Goal: Information Seeking & Learning: Learn about a topic

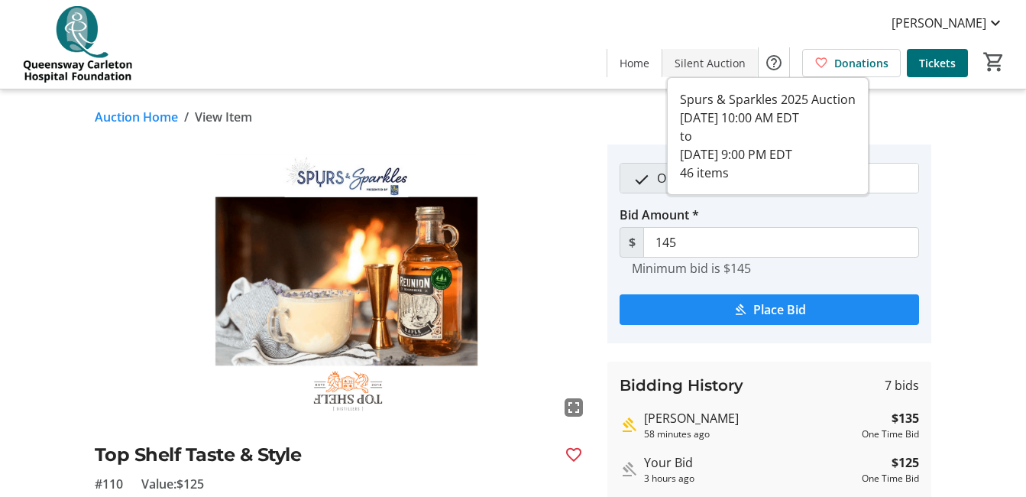
scroll to position [143, 0]
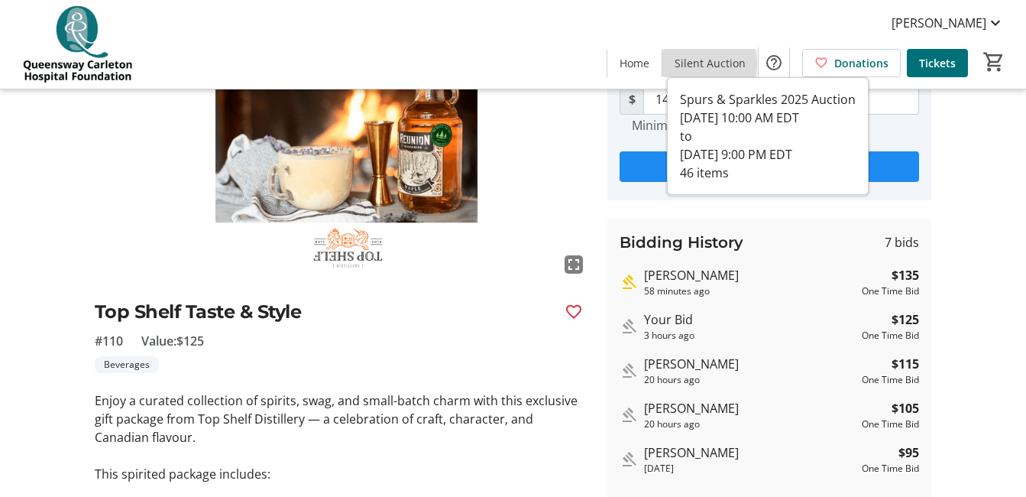
click at [699, 64] on span "Silent Auction" at bounding box center [710, 63] width 71 height 16
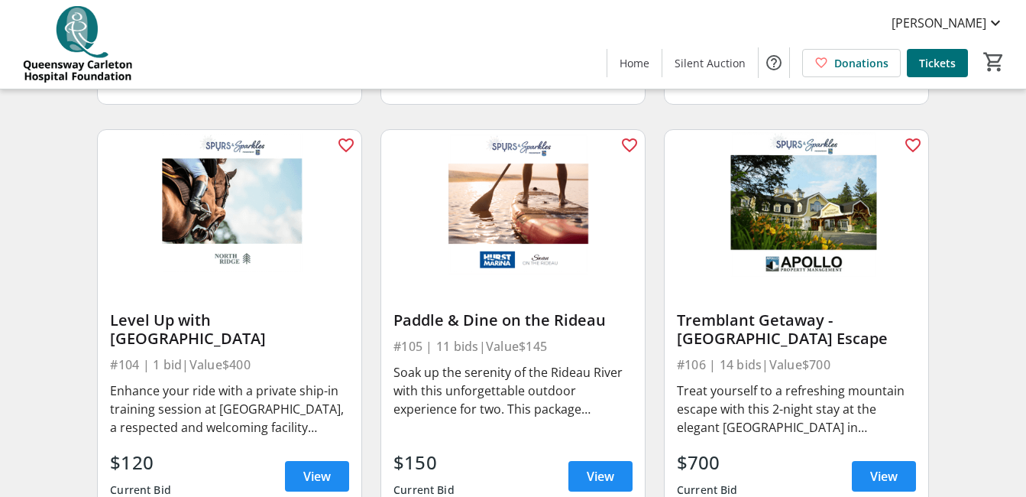
scroll to position [652, 0]
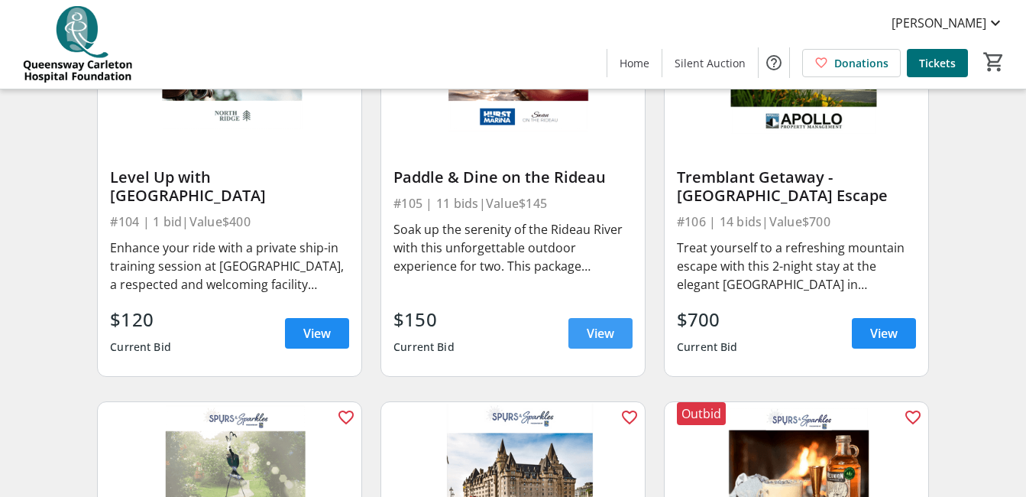
click at [601, 342] on span "View" at bounding box center [601, 333] width 28 height 18
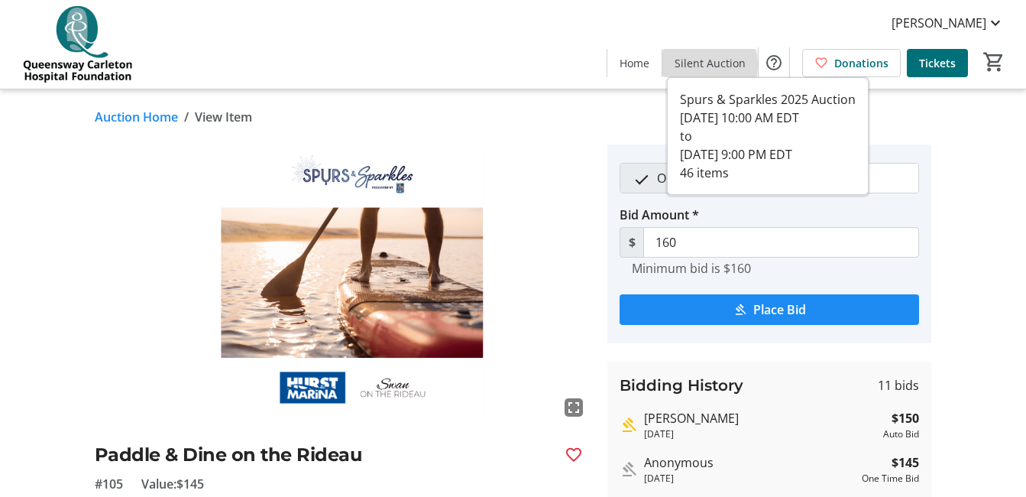
click at [704, 65] on span "Silent Auction" at bounding box center [710, 63] width 71 height 16
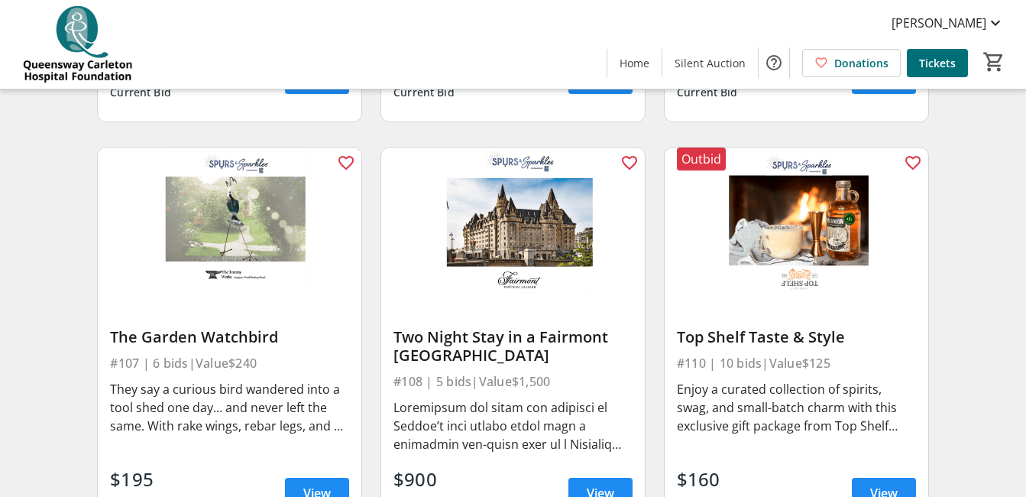
scroll to position [1008, 0]
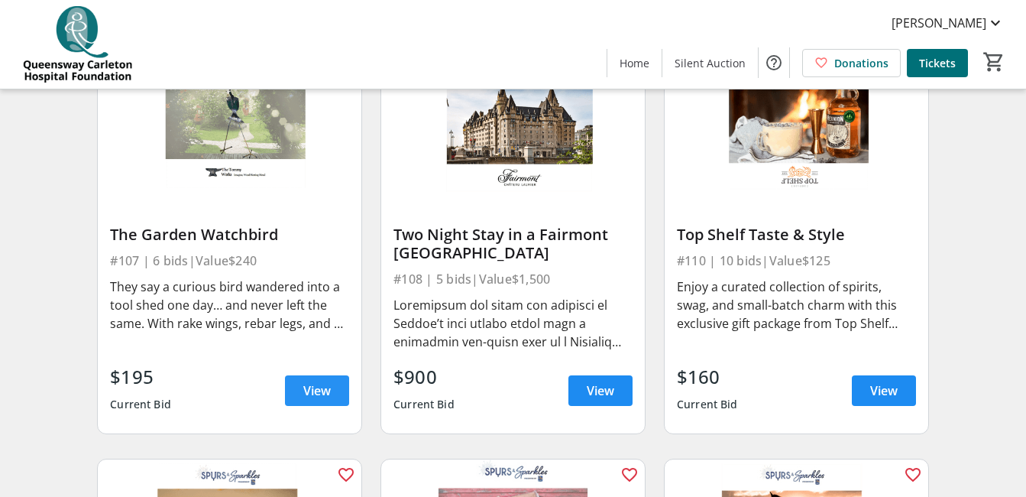
click at [312, 400] on span "View" at bounding box center [317, 390] width 28 height 18
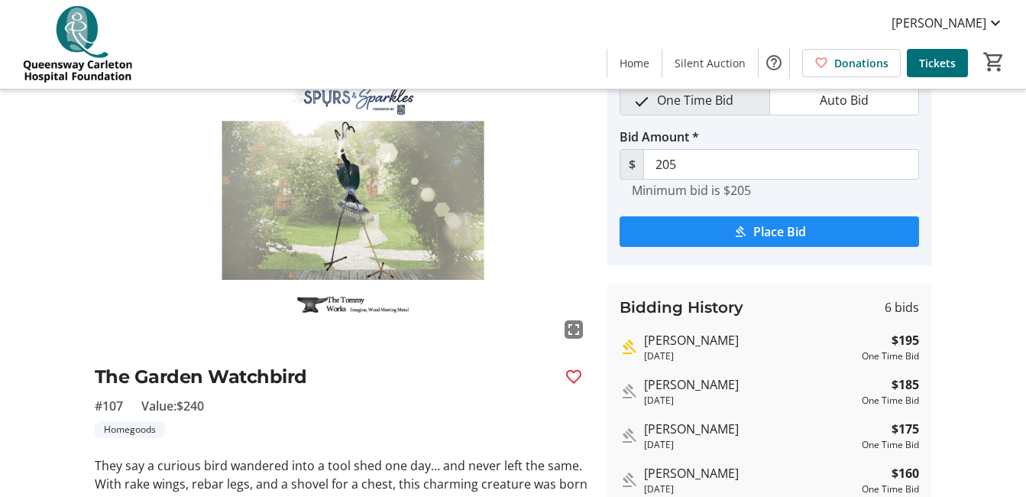
scroll to position [6, 0]
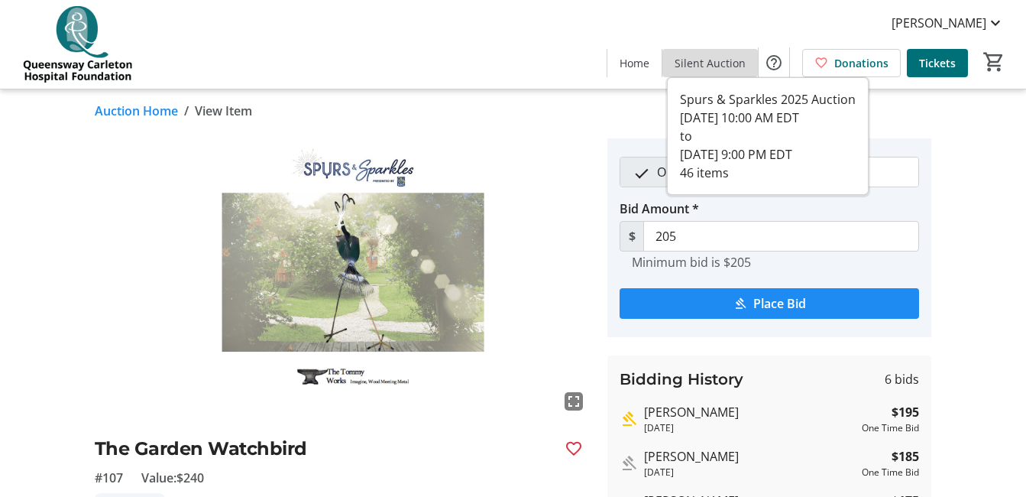
click at [715, 63] on span "Silent Auction" at bounding box center [710, 63] width 71 height 16
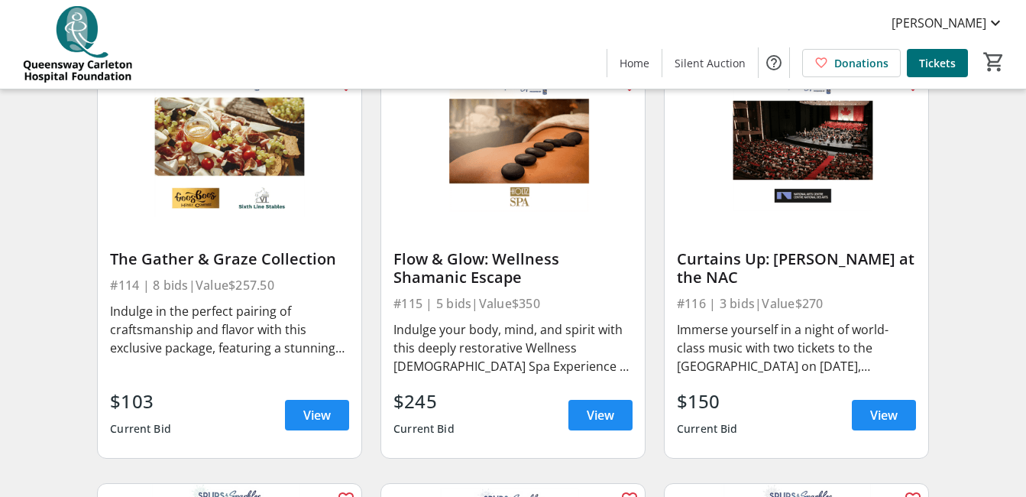
scroll to position [1884, 0]
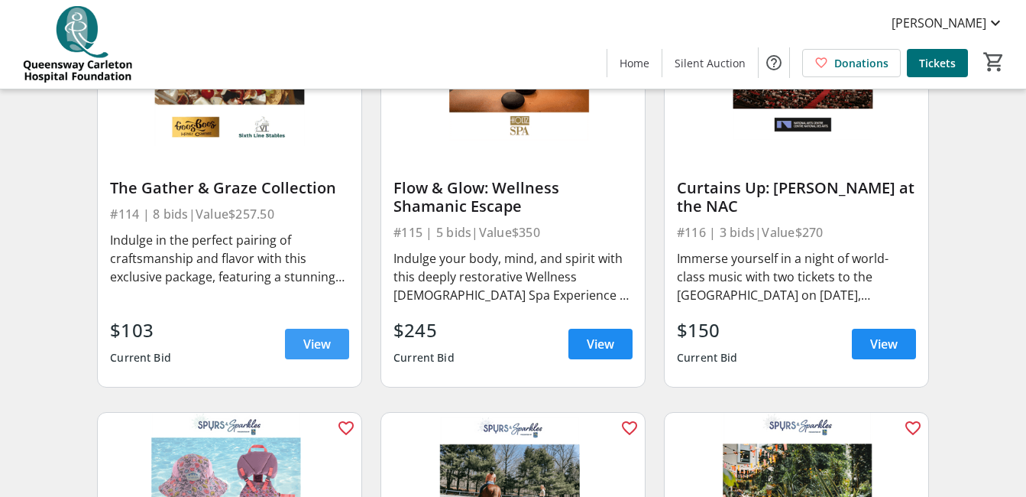
click at [312, 350] on span "View" at bounding box center [317, 344] width 28 height 18
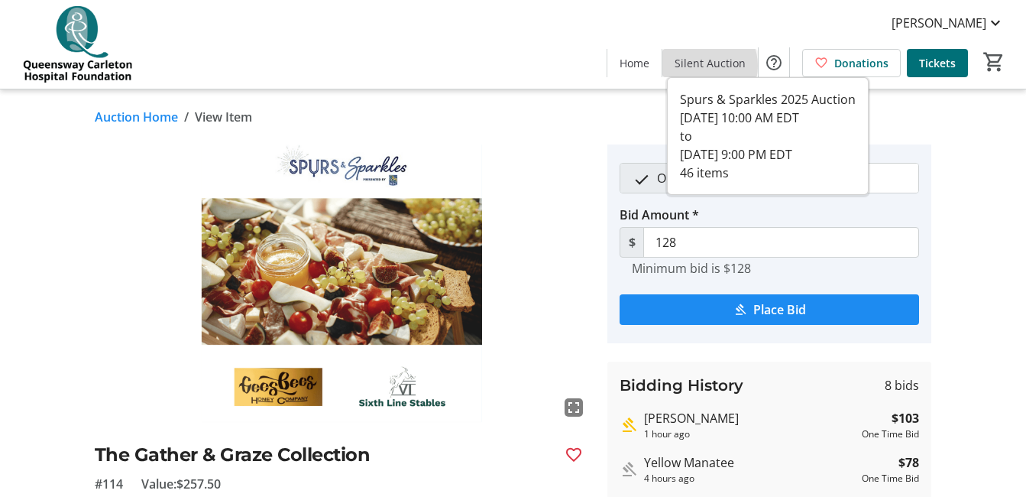
click at [701, 66] on span "Silent Auction" at bounding box center [710, 63] width 71 height 16
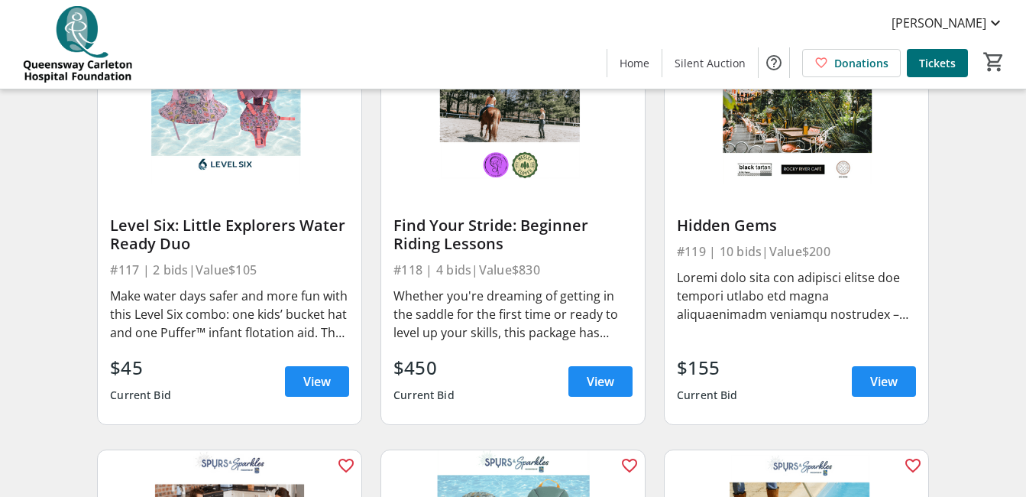
scroll to position [2333, 0]
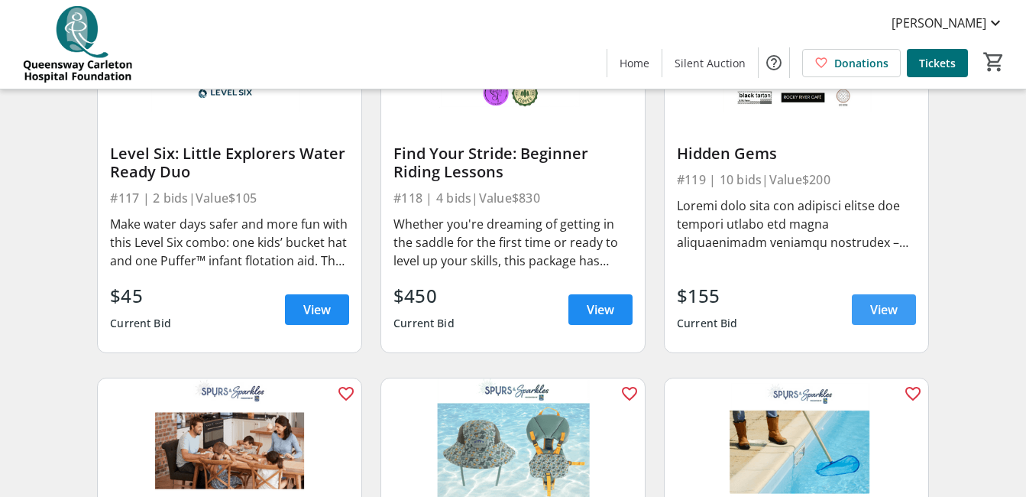
click at [876, 316] on span "View" at bounding box center [884, 309] width 28 height 18
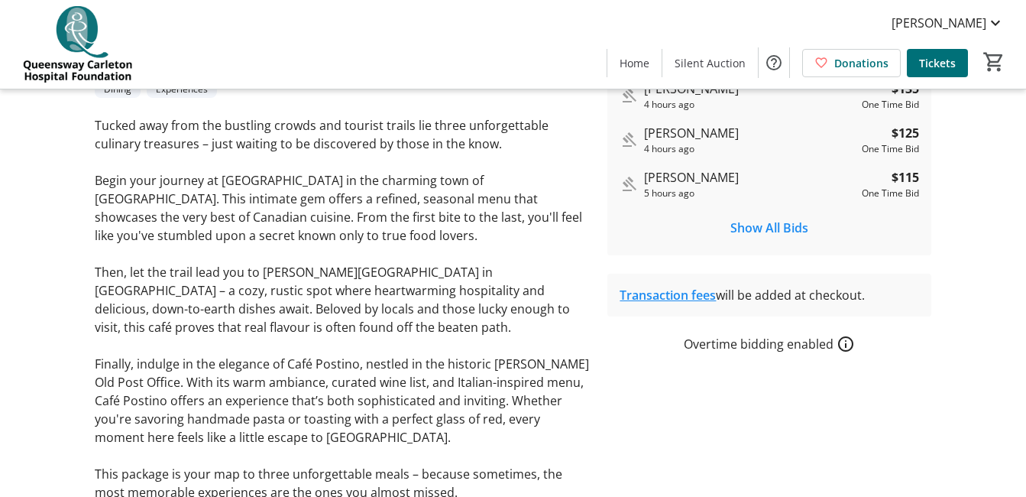
scroll to position [478, 0]
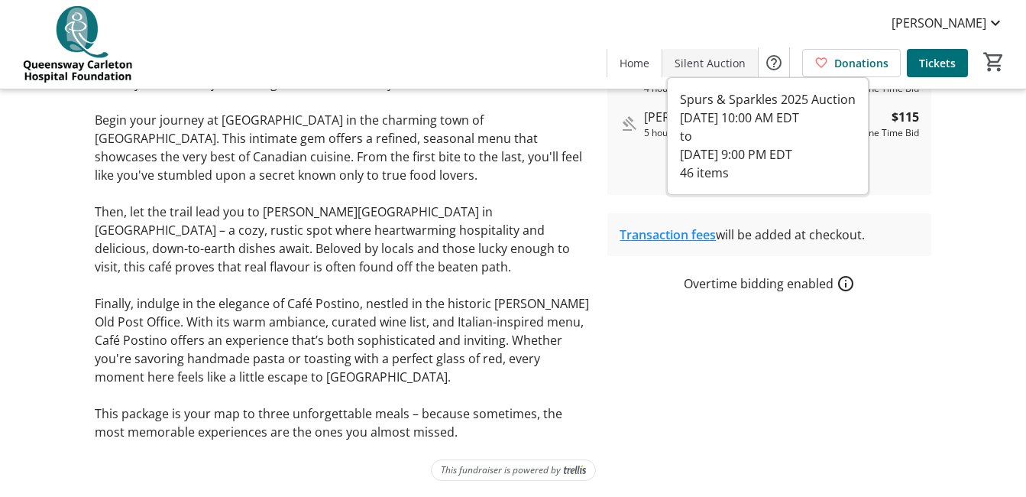
click at [715, 59] on span "Silent Auction" at bounding box center [710, 63] width 71 height 16
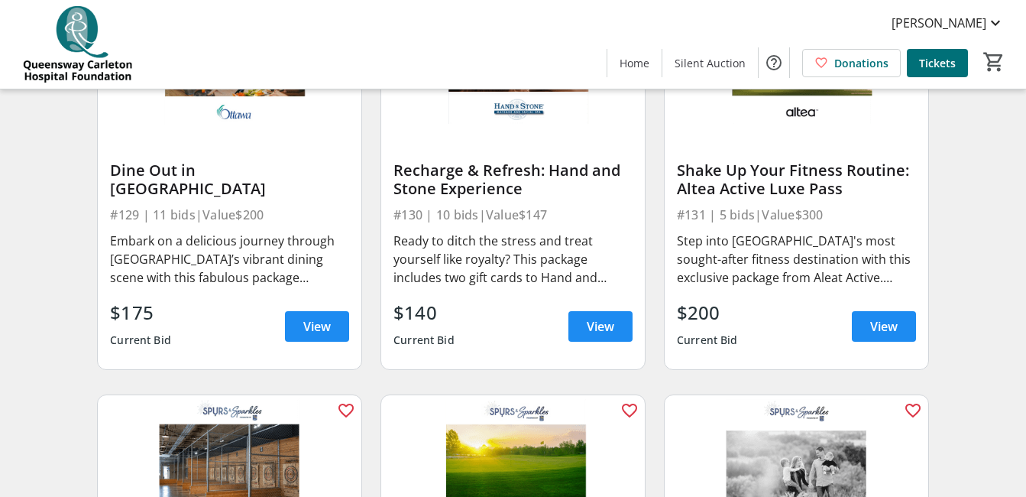
scroll to position [3983, 0]
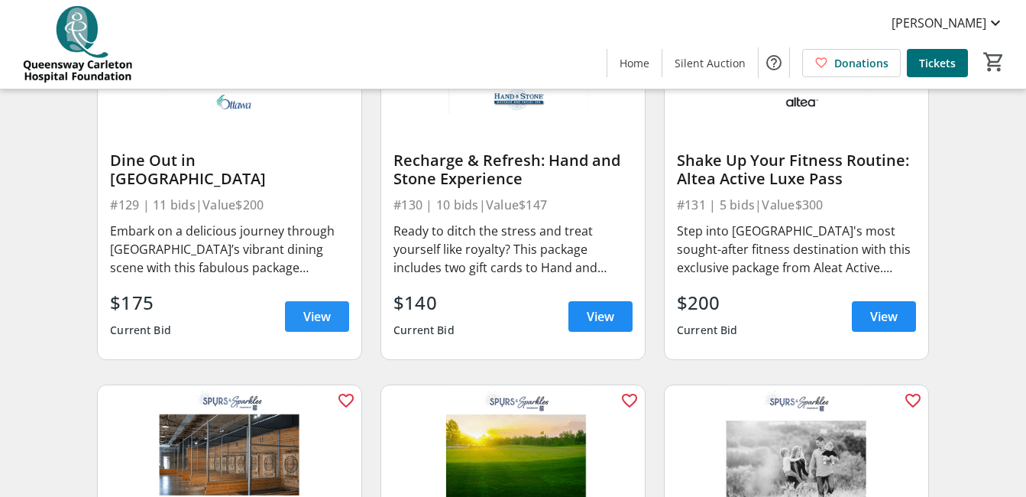
click at [312, 322] on span "View" at bounding box center [317, 316] width 28 height 18
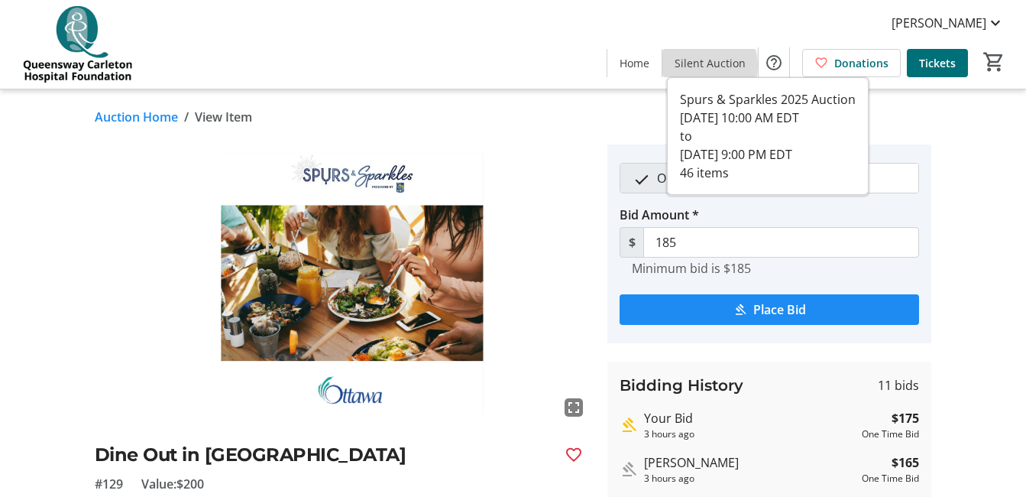
click at [707, 66] on span "Silent Auction" at bounding box center [710, 63] width 71 height 16
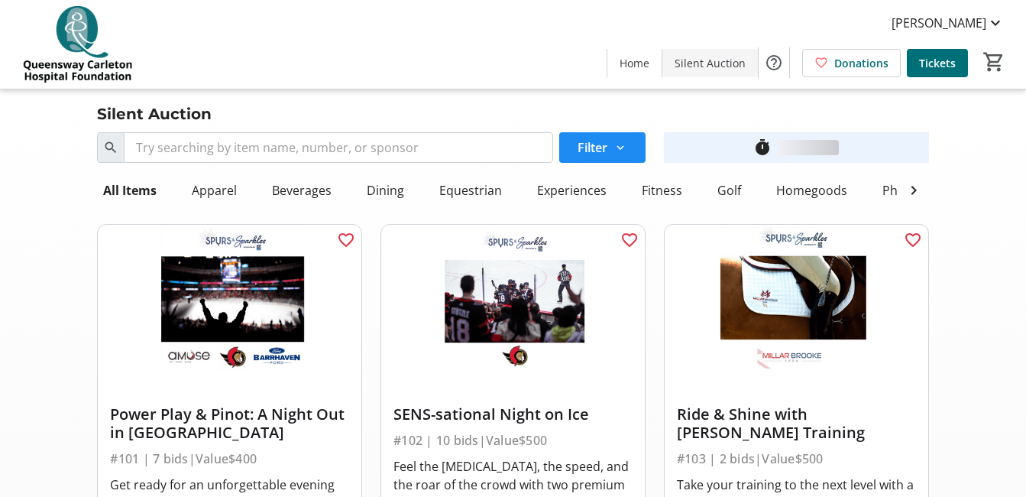
scroll to position [3983, 0]
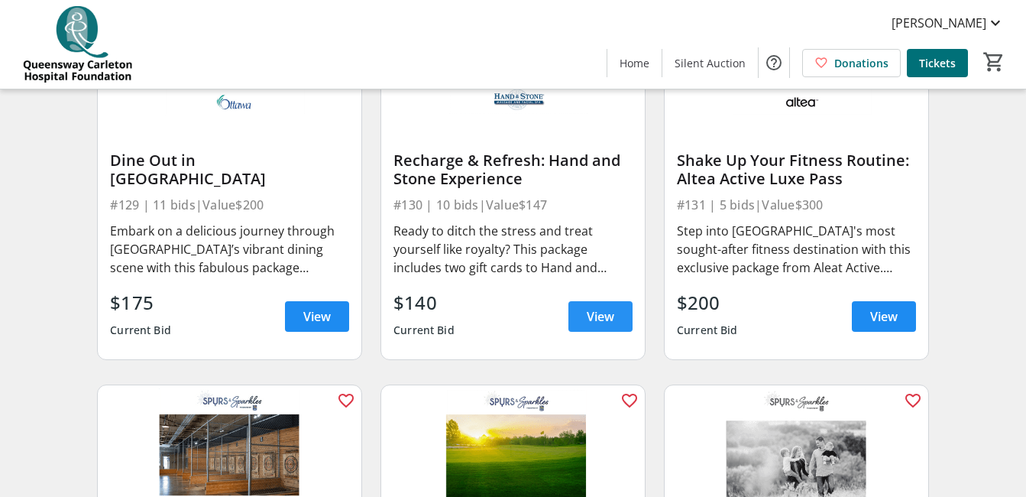
click at [588, 321] on span "View" at bounding box center [601, 316] width 28 height 18
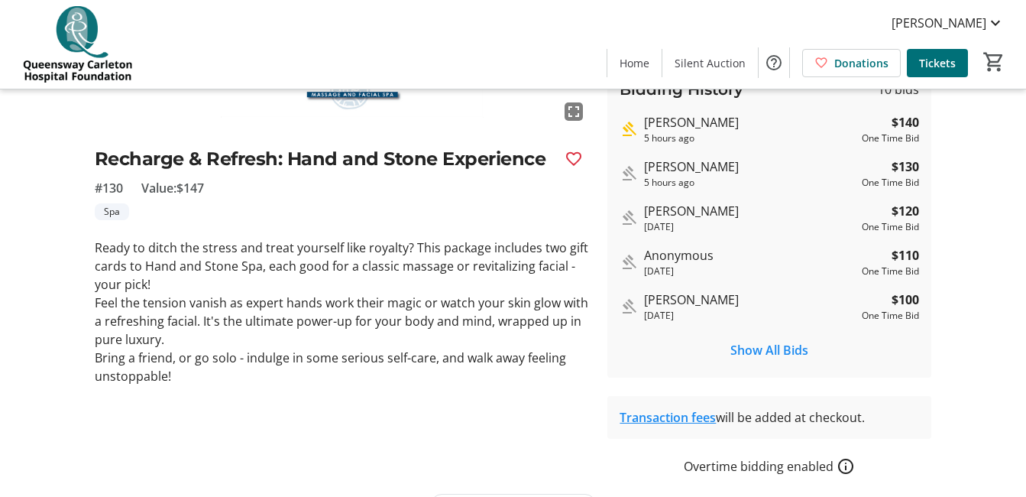
scroll to position [332, 0]
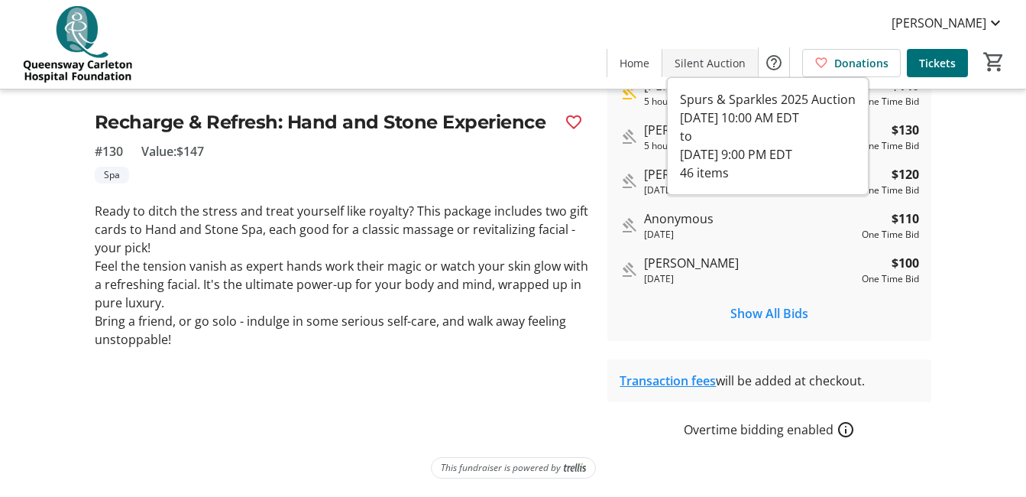
click at [700, 61] on span "Silent Auction" at bounding box center [710, 63] width 71 height 16
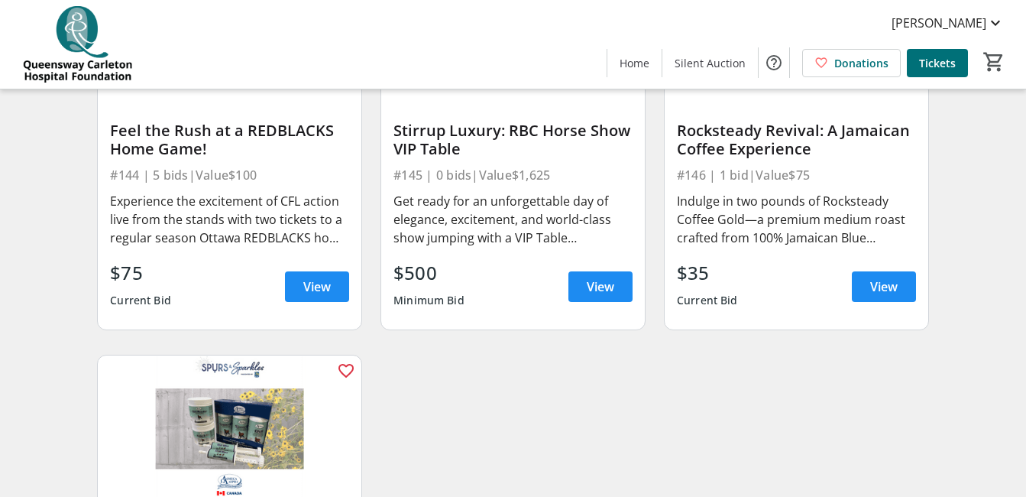
scroll to position [6064, 0]
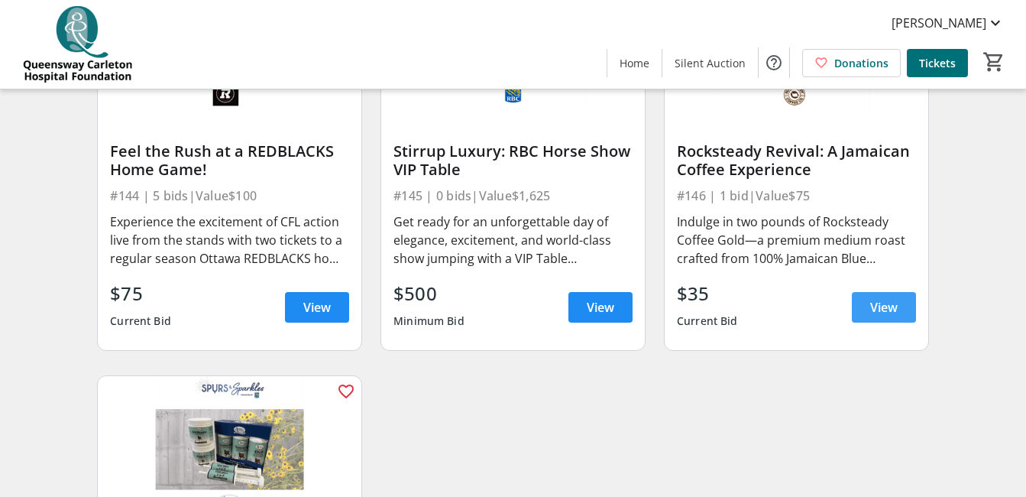
click at [876, 316] on span "View" at bounding box center [884, 307] width 28 height 18
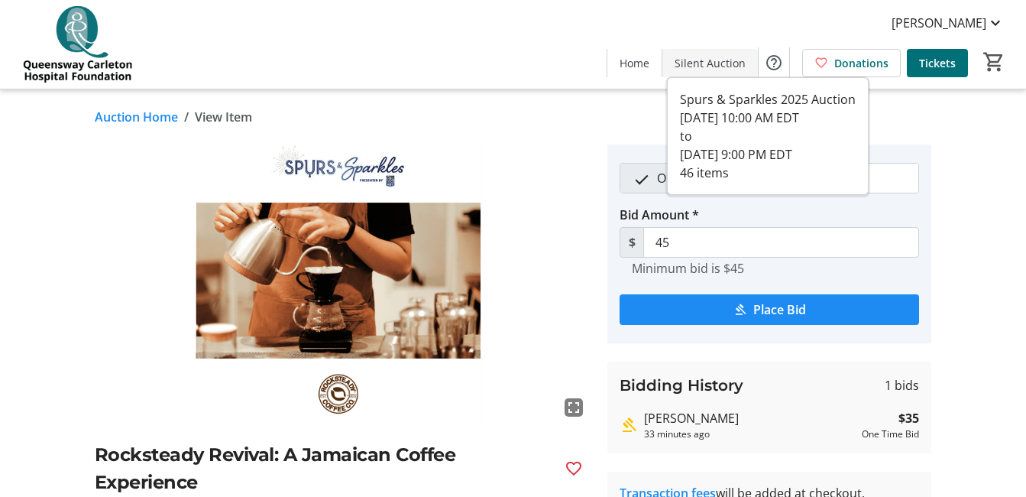
click at [683, 64] on span "Silent Auction" at bounding box center [710, 63] width 71 height 16
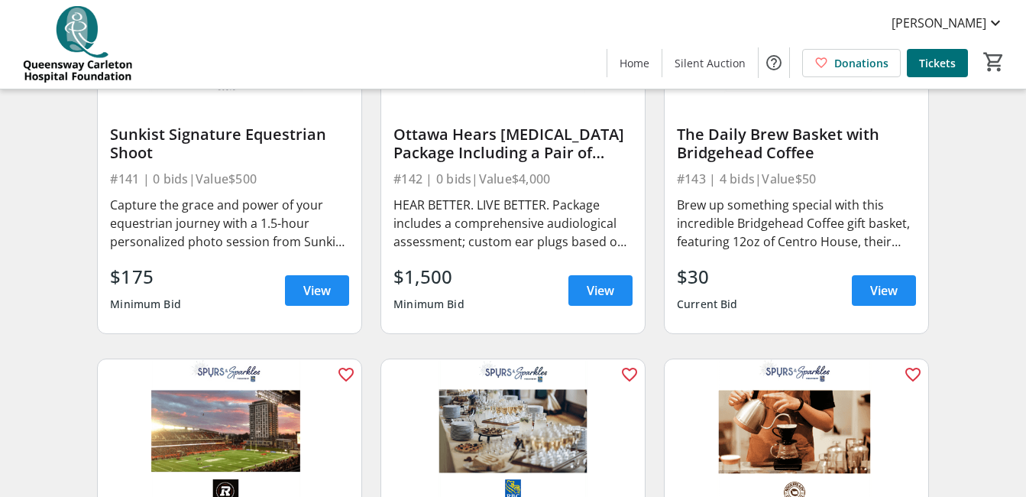
scroll to position [5615, 0]
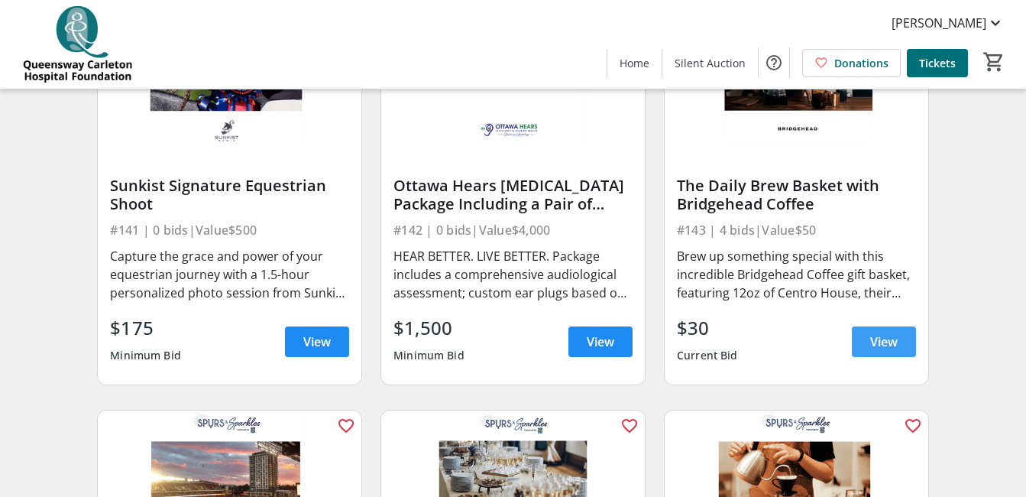
click at [872, 351] on span "View" at bounding box center [884, 341] width 28 height 18
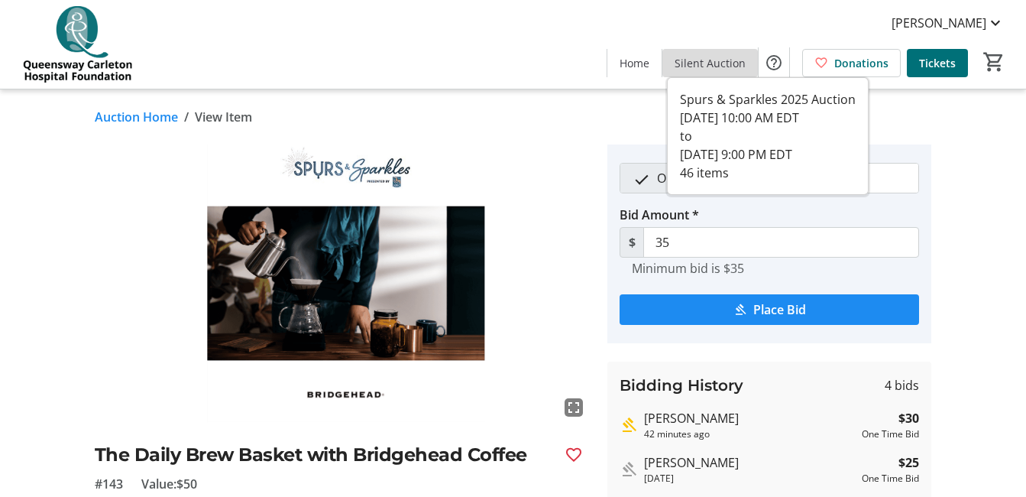
click at [721, 62] on span "Silent Auction" at bounding box center [710, 63] width 71 height 16
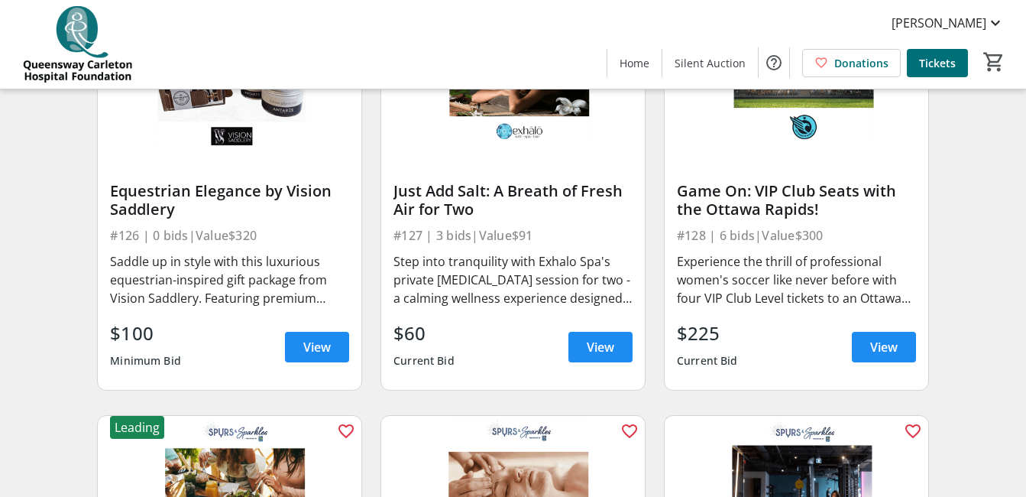
scroll to position [3498, 0]
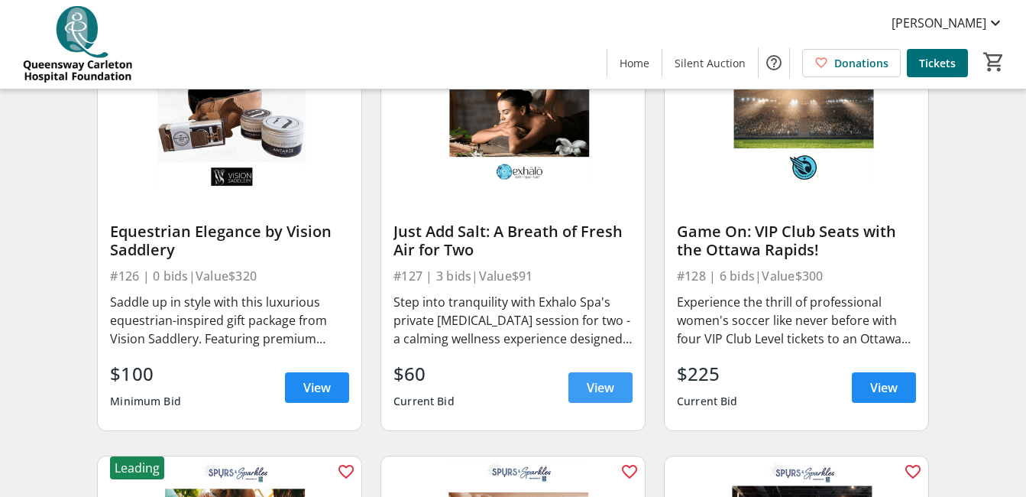
click at [591, 393] on span "View" at bounding box center [601, 387] width 28 height 18
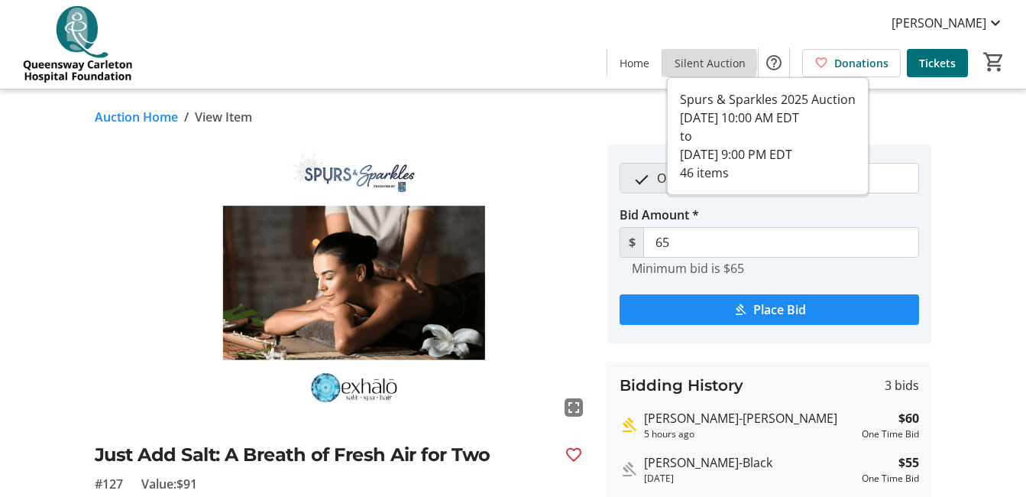
click at [693, 62] on span "Silent Auction" at bounding box center [710, 63] width 71 height 16
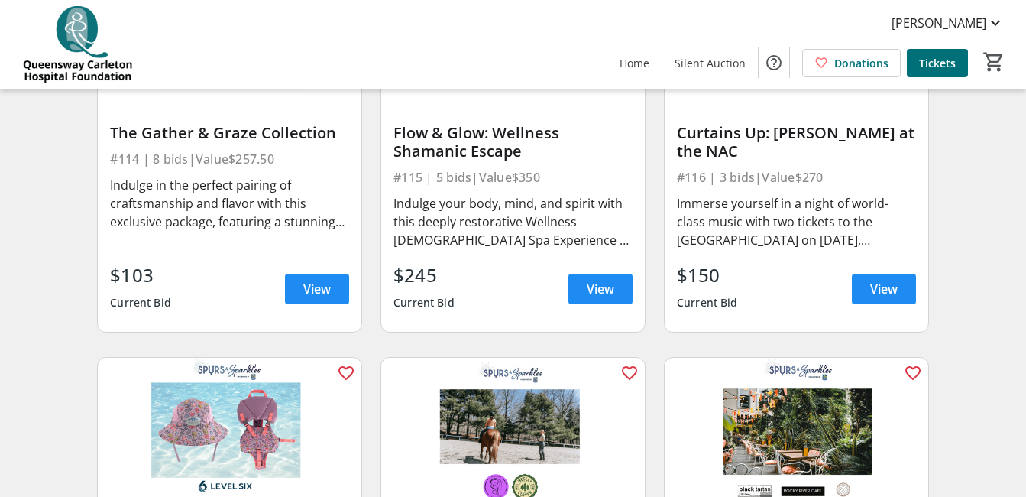
scroll to position [1919, 0]
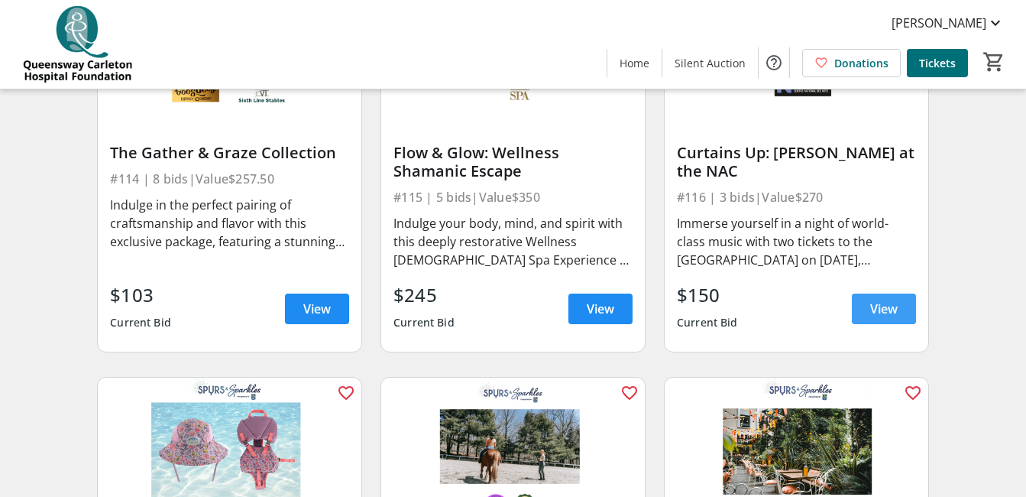
click at [873, 314] on span "View" at bounding box center [884, 308] width 28 height 18
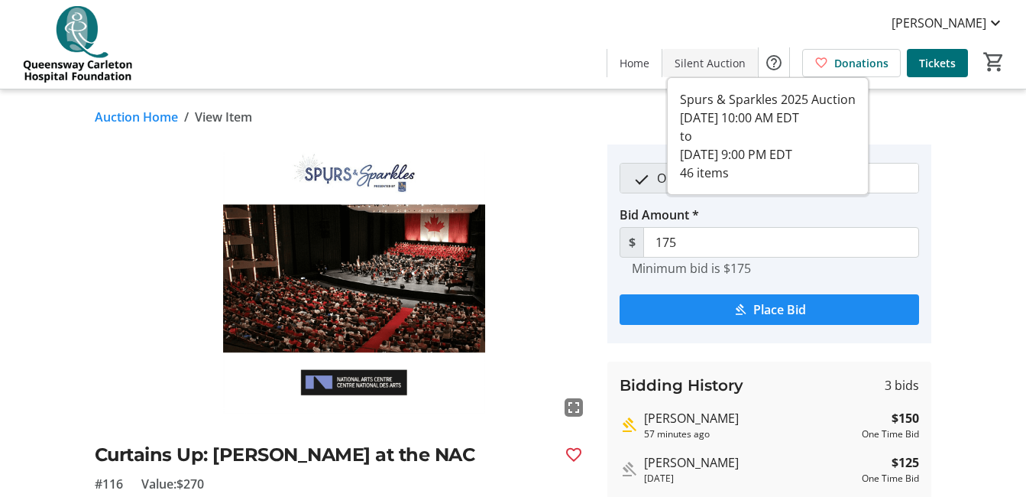
click at [714, 60] on span "Silent Auction" at bounding box center [710, 63] width 71 height 16
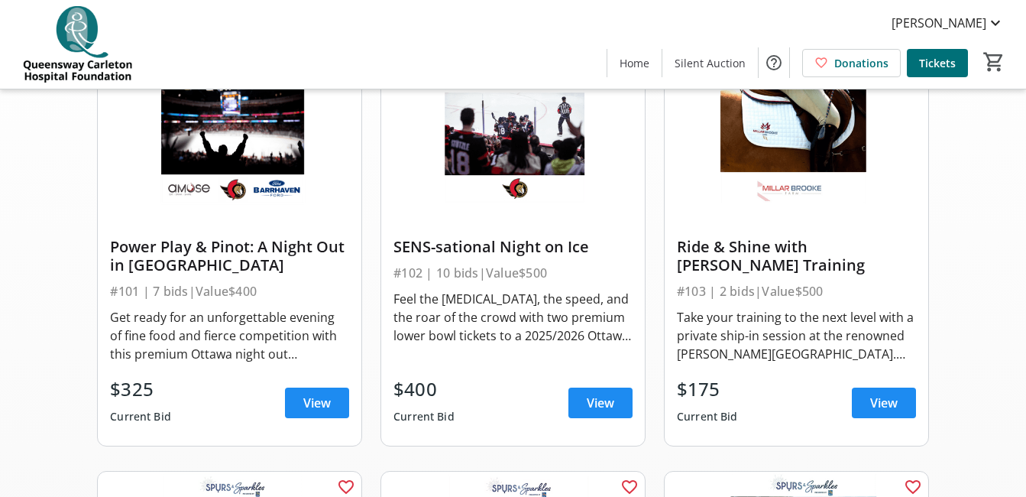
scroll to position [157, 0]
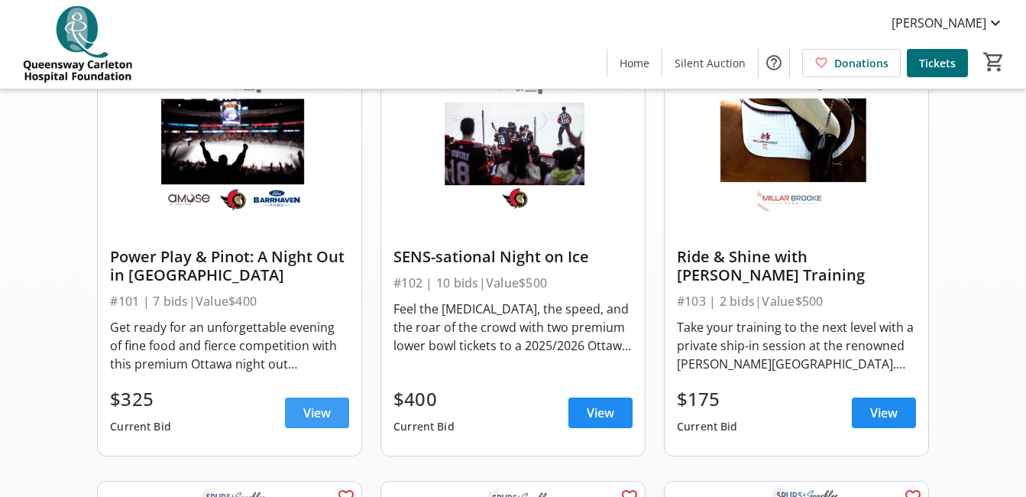
click at [319, 419] on span "View" at bounding box center [317, 412] width 28 height 18
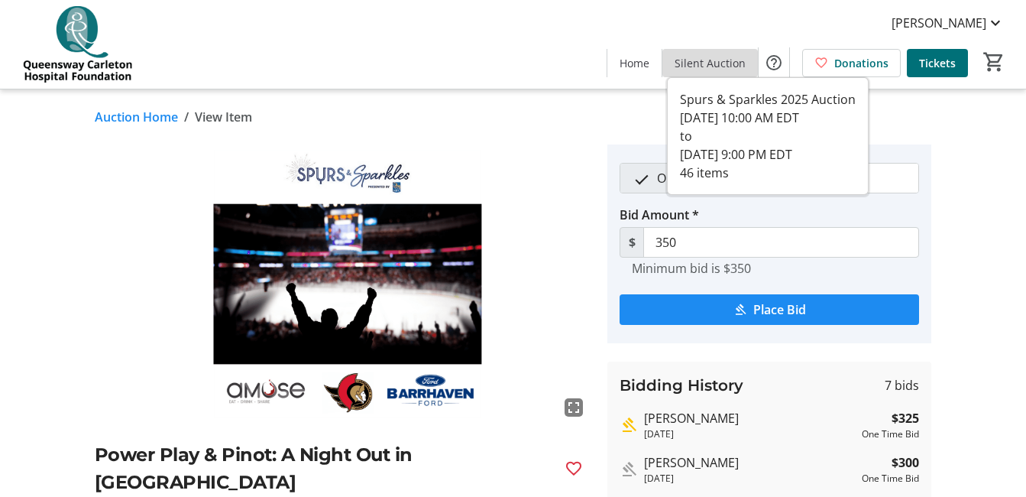
click at [717, 67] on span "Silent Auction" at bounding box center [710, 63] width 71 height 16
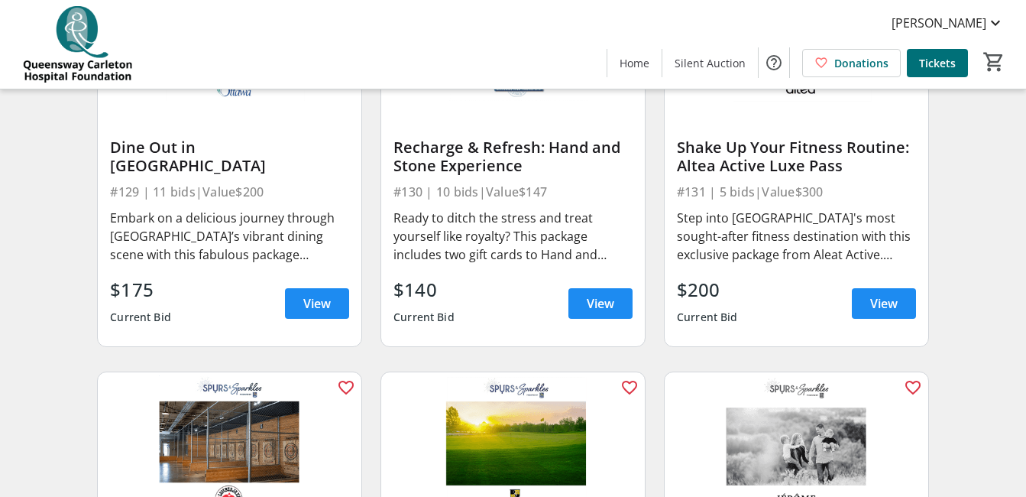
scroll to position [4053, 0]
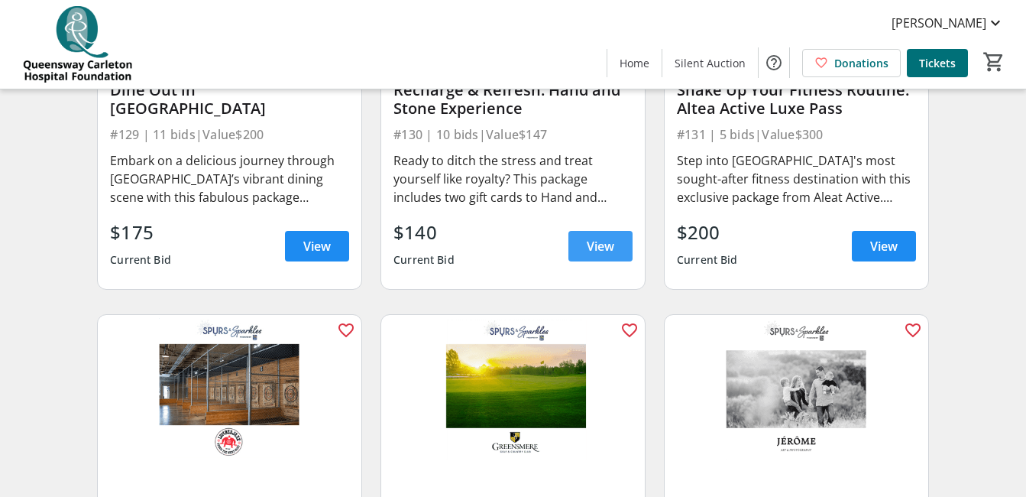
click at [595, 253] on span "View" at bounding box center [601, 246] width 28 height 18
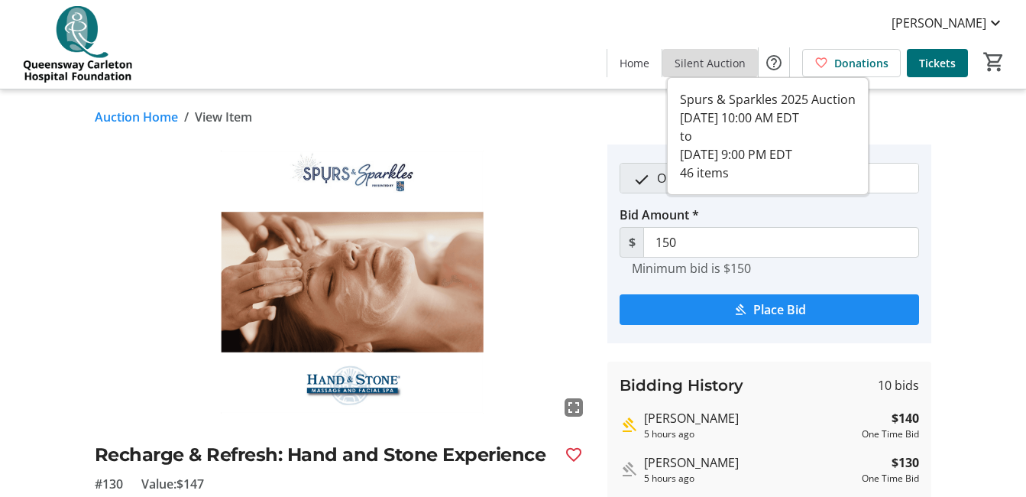
click at [725, 63] on span "Silent Auction" at bounding box center [710, 63] width 71 height 16
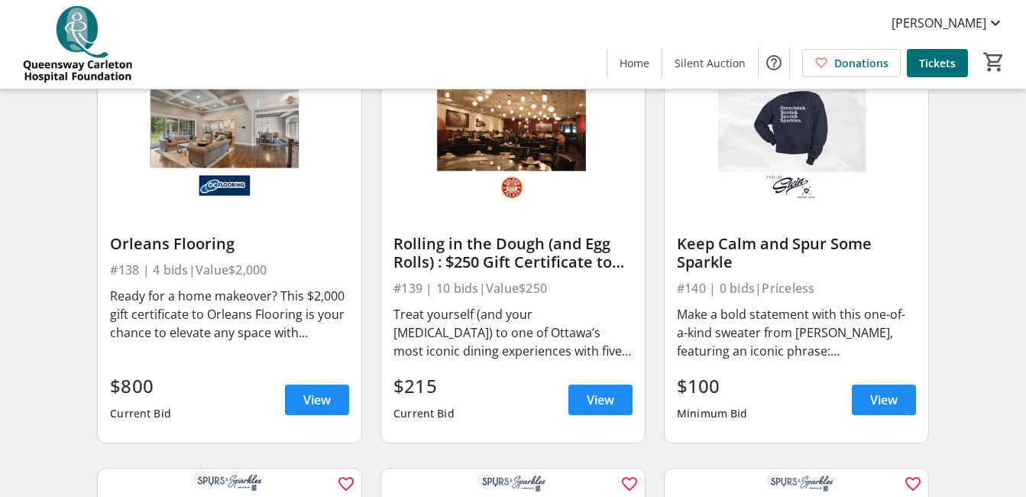
scroll to position [5255, 0]
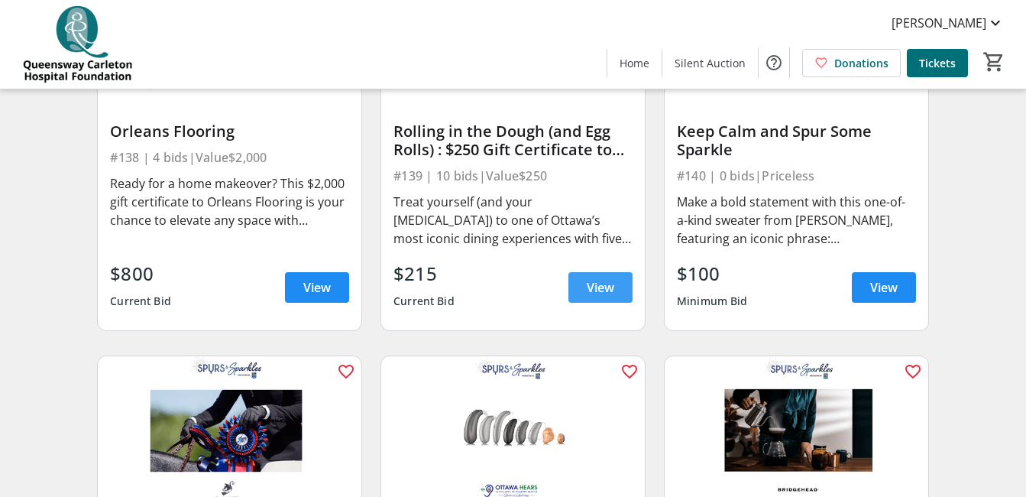
click at [589, 290] on span "View" at bounding box center [601, 287] width 28 height 18
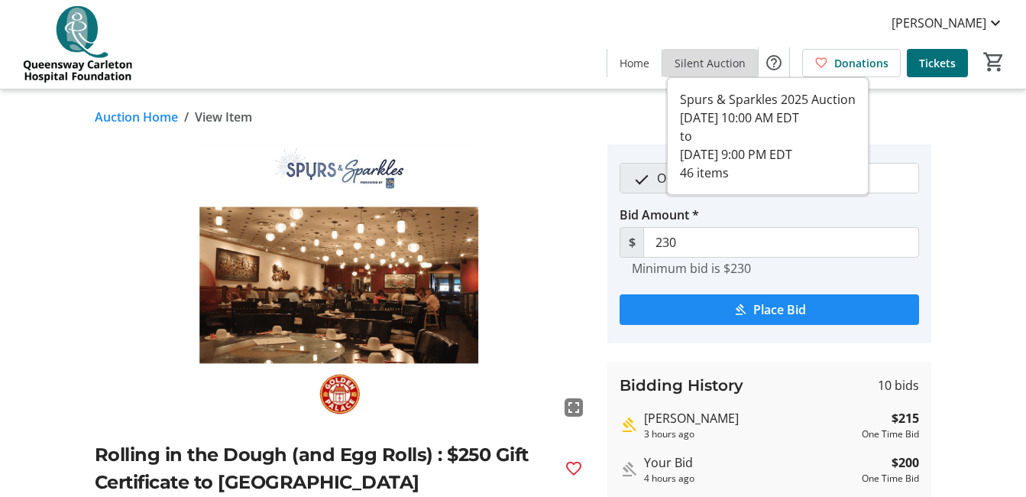
click at [717, 66] on span "Silent Auction" at bounding box center [710, 63] width 71 height 16
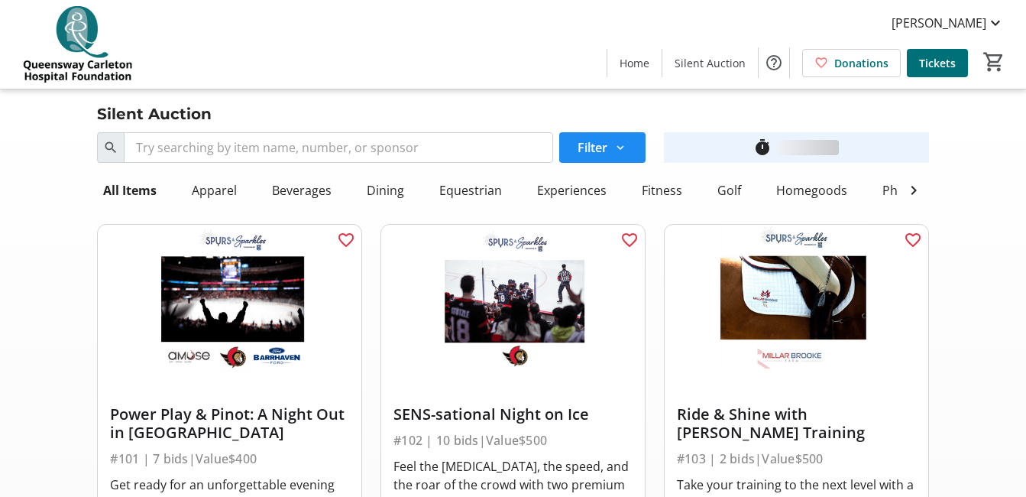
scroll to position [5255, 0]
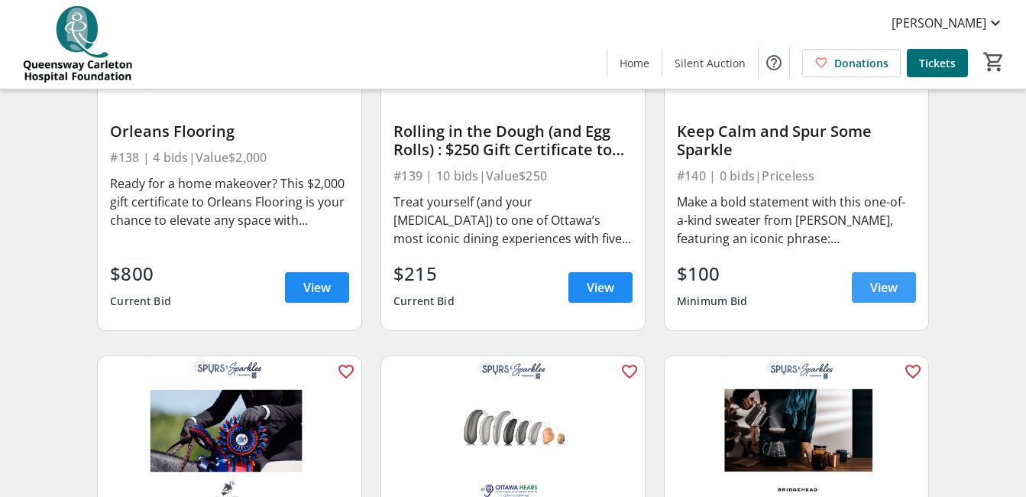
click at [877, 296] on span "View" at bounding box center [884, 287] width 28 height 18
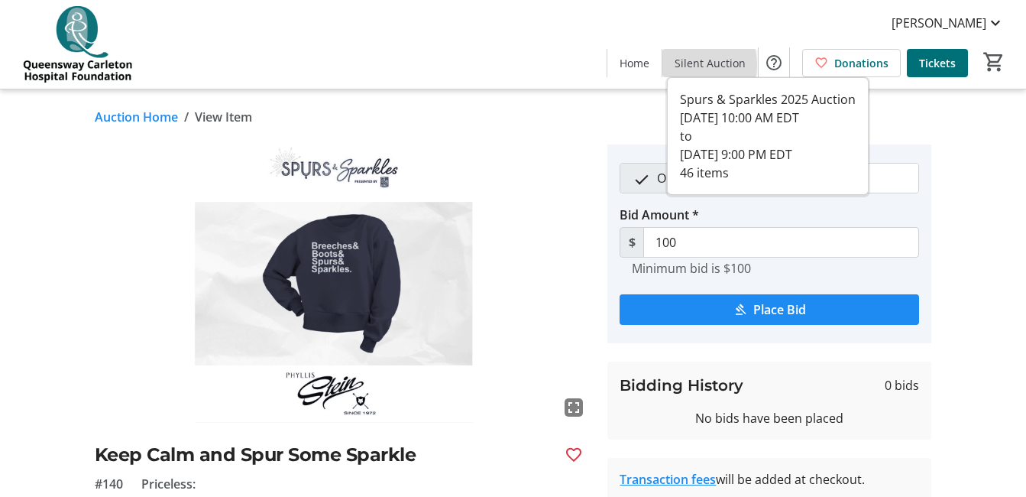
click at [693, 65] on span "Silent Auction" at bounding box center [710, 63] width 71 height 16
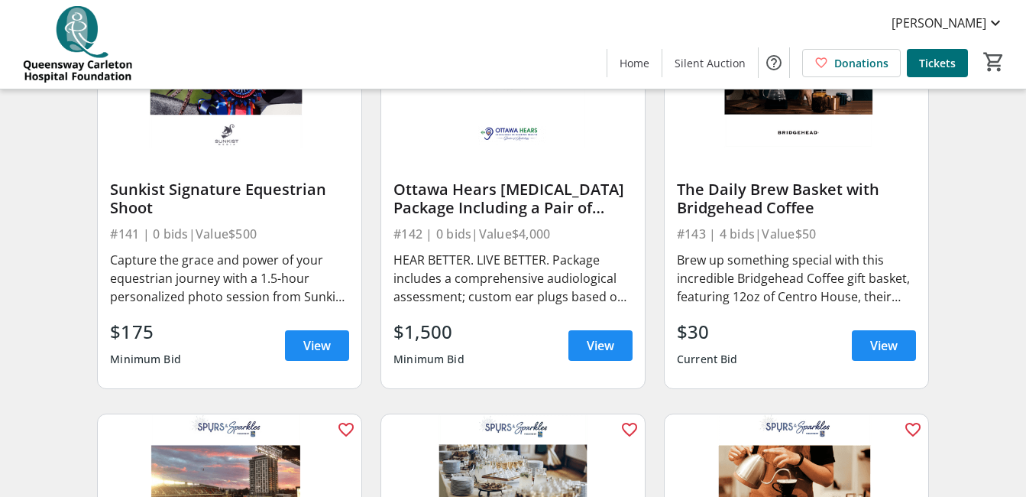
scroll to position [5622, 0]
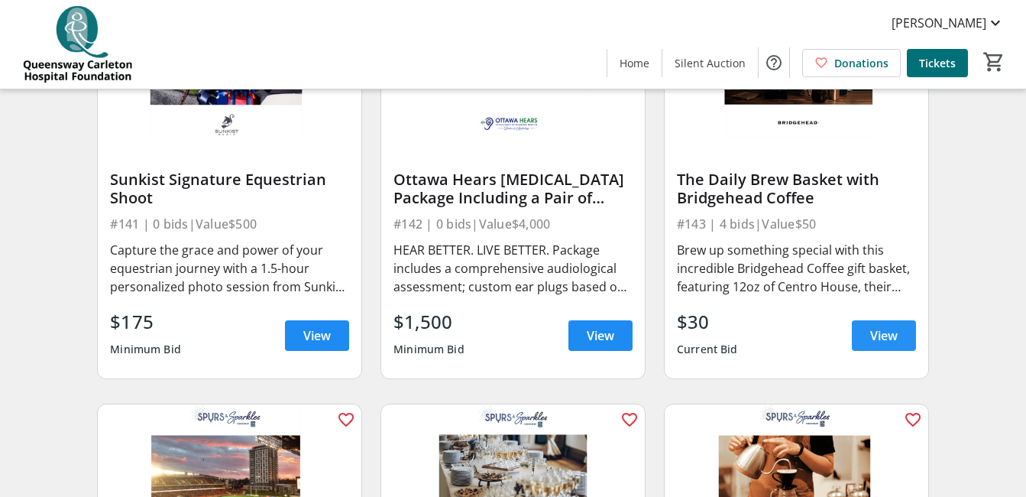
click at [878, 344] on span "View" at bounding box center [884, 335] width 28 height 18
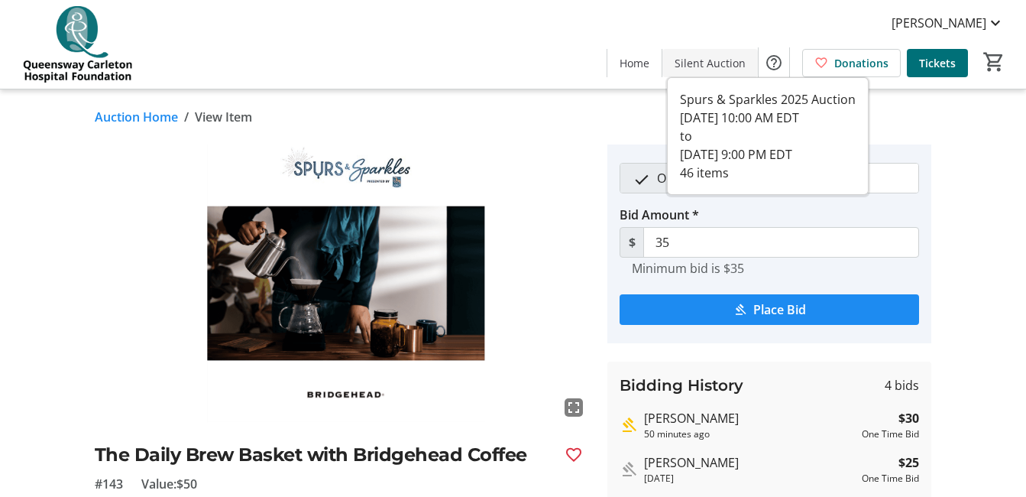
click at [704, 68] on span "Silent Auction" at bounding box center [710, 63] width 71 height 16
